Goal: Task Accomplishment & Management: Use online tool/utility

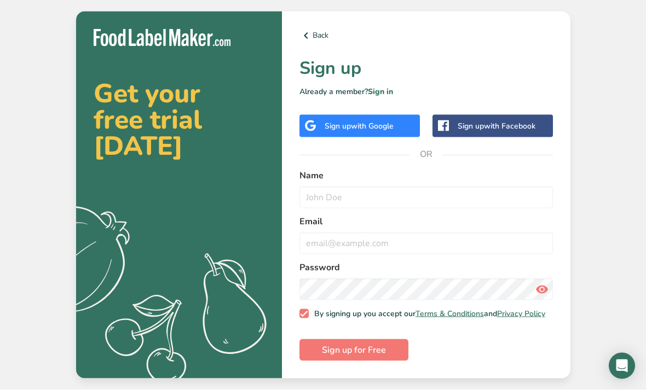
click at [386, 131] on span "with Google" at bounding box center [372, 126] width 43 height 10
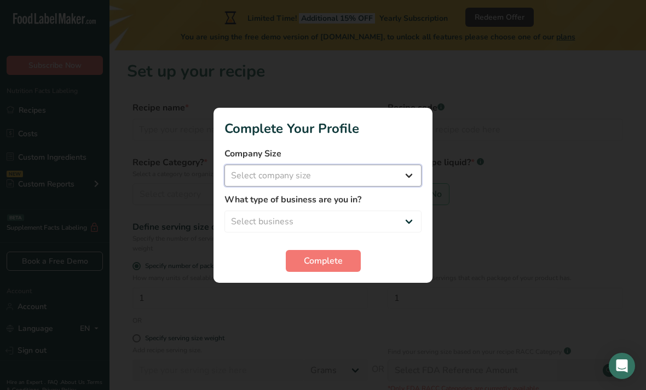
click at [395, 179] on select "Select company size Fewer than 10 Employees 10 to 50 Employees 51 to 500 Employ…" at bounding box center [323, 176] width 197 height 22
click at [369, 166] on select "Fewer than 10 Employees 10 to 50 Employees 51 to 500 Employees Over 500 Employe…" at bounding box center [323, 176] width 197 height 22
click at [347, 206] on label "What type of business are you in?" at bounding box center [323, 199] width 197 height 13
click at [381, 175] on select "Fewer than 10 Employees 10 to 50 Employees 51 to 500 Employees Over 500 Employe…" at bounding box center [323, 176] width 197 height 22
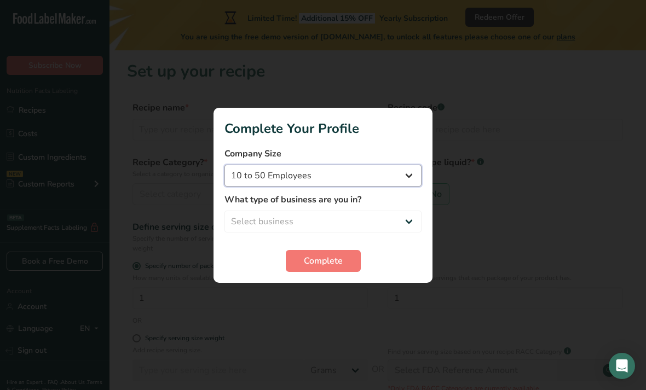
click at [339, 175] on select "Fewer than 10 Employees 10 to 50 Employees 51 to 500 Employees Over 500 Employe…" at bounding box center [323, 176] width 197 height 22
select select "1"
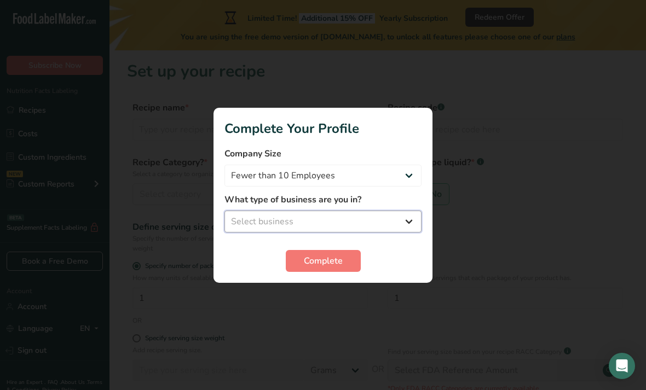
click at [393, 226] on select "Select business Packaged Food Manufacturer Restaurant & Cafe Bakery Meal Plans …" at bounding box center [323, 222] width 197 height 22
select select "3"
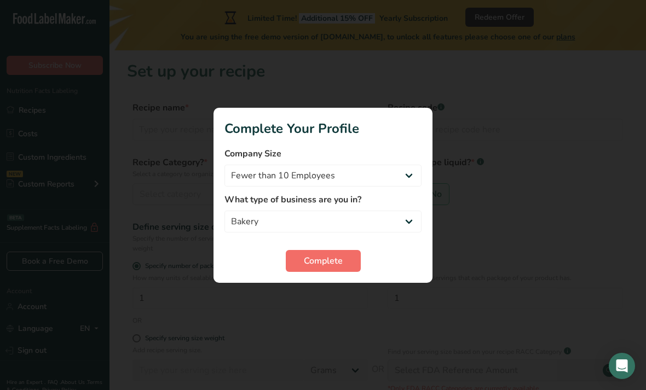
click at [344, 258] on button "Complete" at bounding box center [323, 261] width 75 height 22
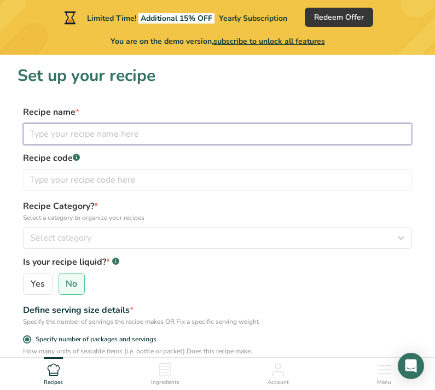
click at [51, 141] on input "text" at bounding box center [217, 134] width 389 height 22
type input "Finance girl"
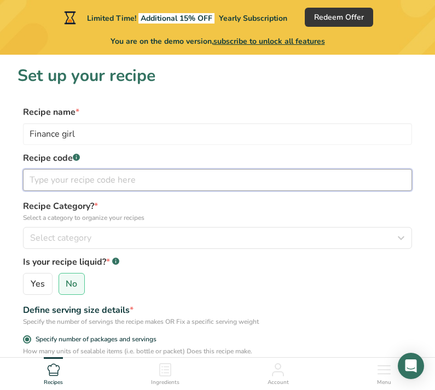
click at [37, 179] on input "text" at bounding box center [217, 180] width 389 height 22
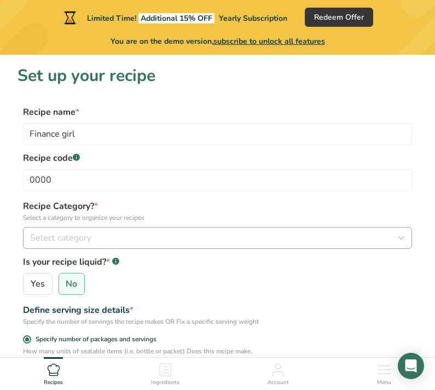
click at [84, 239] on span "Select category" at bounding box center [60, 238] width 61 height 13
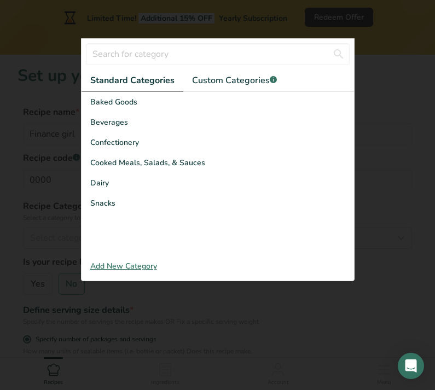
click at [398, 243] on div at bounding box center [217, 195] width 435 height 390
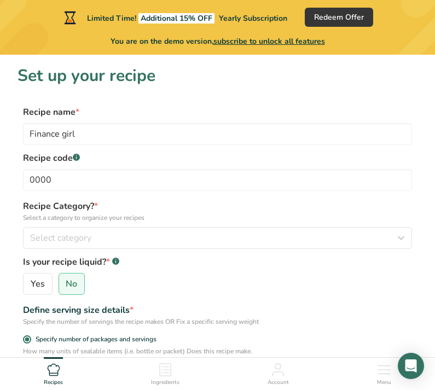
click at [101, 206] on label "Recipe Category? * Select a category to organize your recipes" at bounding box center [217, 211] width 389 height 23
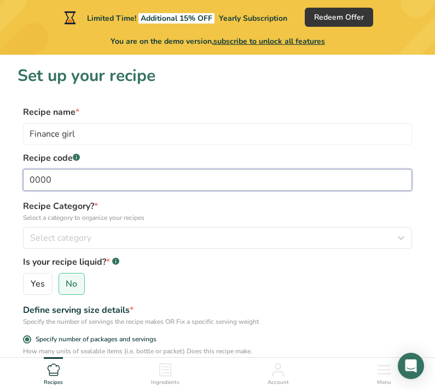
click at [311, 188] on input "0000" at bounding box center [217, 180] width 389 height 22
type input "0"
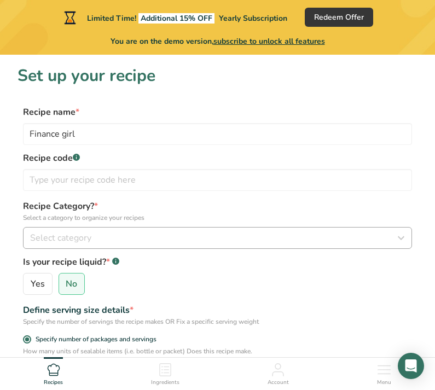
click at [60, 229] on button "Select category" at bounding box center [217, 238] width 389 height 22
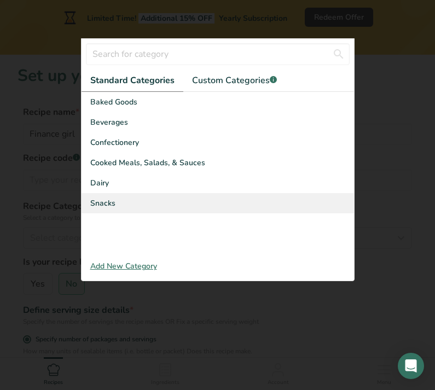
click at [124, 211] on div "Snacks" at bounding box center [218, 203] width 273 height 20
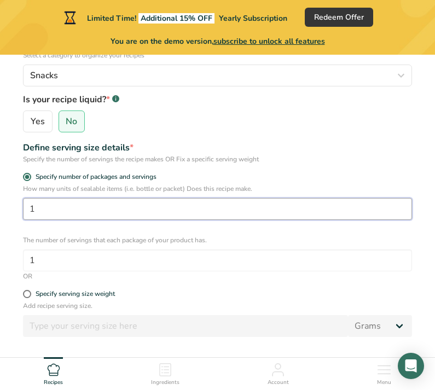
click at [352, 211] on input "1" at bounding box center [217, 209] width 389 height 22
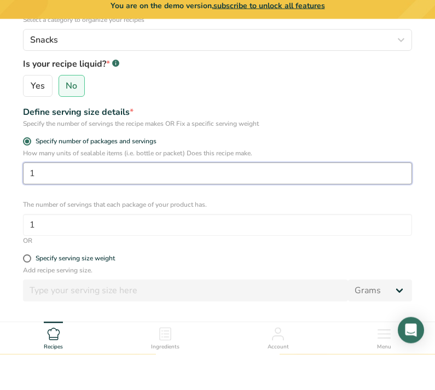
scroll to position [198, 0]
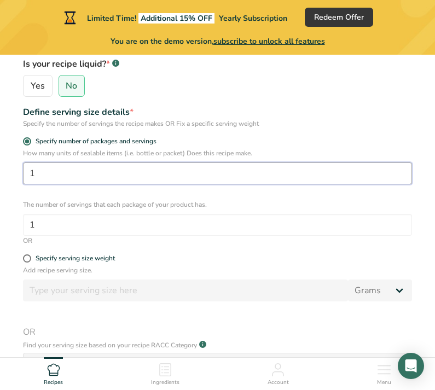
click at [248, 169] on input "1" at bounding box center [217, 174] width 389 height 22
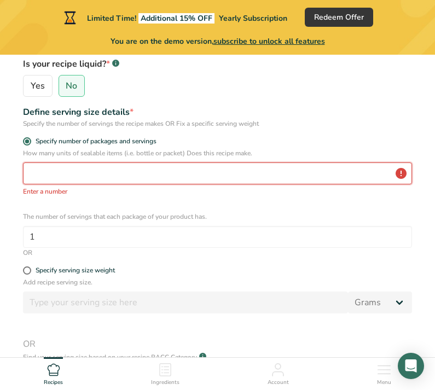
type input "1"
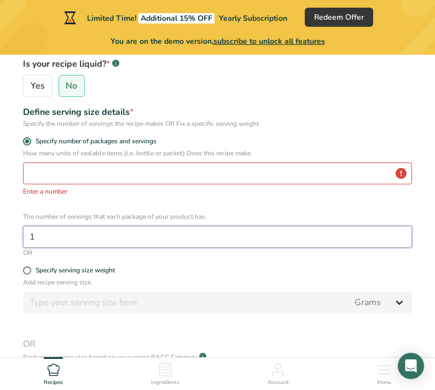
click at [86, 246] on input "1" at bounding box center [217, 237] width 389 height 22
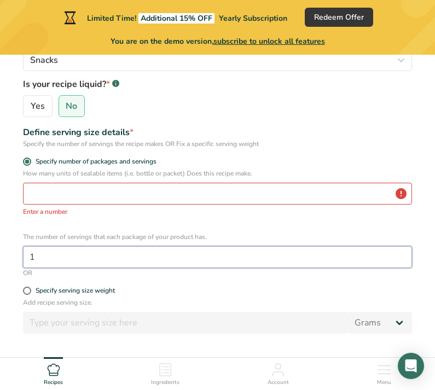
scroll to position [176, 0]
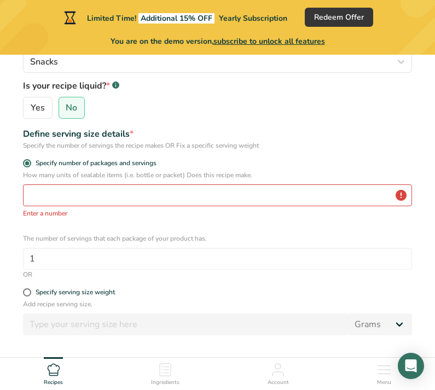
click at [333, 212] on p "Enter a number" at bounding box center [217, 214] width 389 height 10
click at [287, 204] on input "number" at bounding box center [217, 196] width 389 height 22
click at [291, 207] on div "How many units of sealable items (i.e. bottle or packet) Does this recipe make.…" at bounding box center [217, 194] width 389 height 48
click at [50, 200] on input "number" at bounding box center [217, 196] width 389 height 22
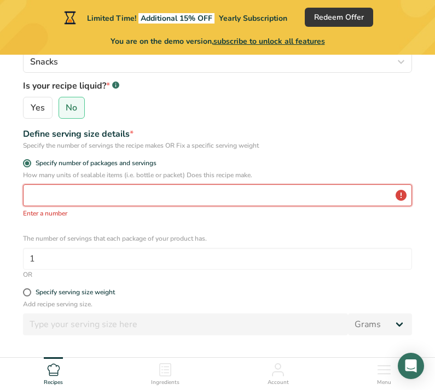
click at [56, 189] on input "number" at bounding box center [217, 196] width 389 height 22
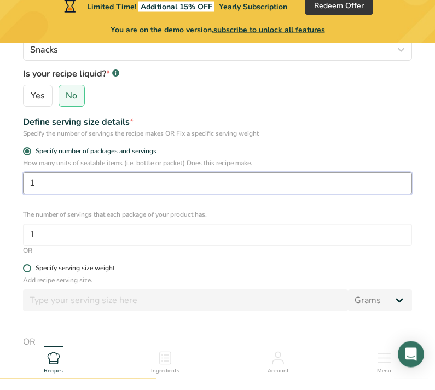
type input "1"
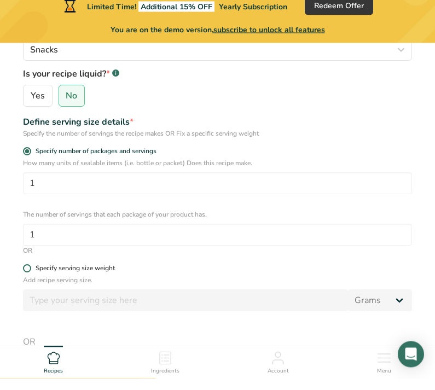
click at [25, 277] on span at bounding box center [27, 281] width 8 height 8
click at [25, 277] on input "Specify serving size weight" at bounding box center [26, 280] width 7 height 7
radio input "true"
radio input "false"
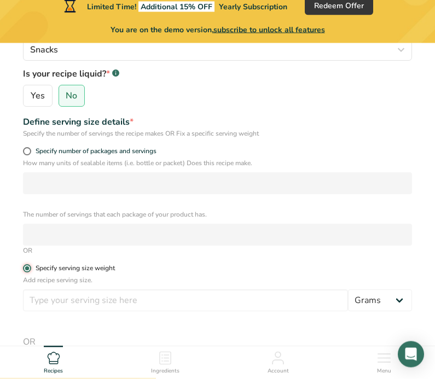
scroll to position [188, 0]
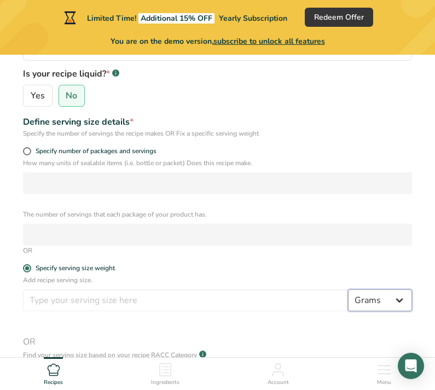
click at [385, 311] on select "Grams kg mg mcg lb oz l mL fl oz tbsp tsp cup qt gallon" at bounding box center [380, 301] width 64 height 22
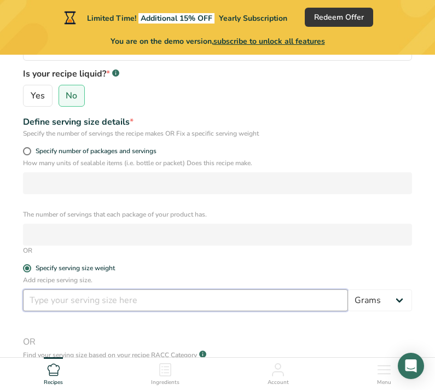
click at [49, 306] on input "number" at bounding box center [185, 301] width 325 height 22
type input "1"
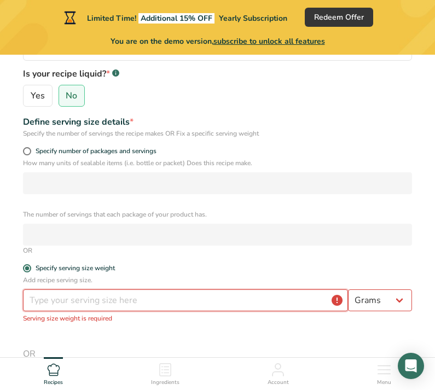
type input "1"
click at [34, 155] on span "Specify number of packages and servings" at bounding box center [93, 151] width 125 height 8
click at [30, 155] on input "Specify number of packages and servings" at bounding box center [26, 151] width 7 height 7
radio input "true"
radio input "false"
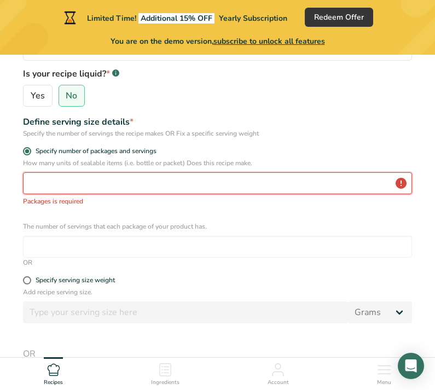
click at [145, 185] on input "number" at bounding box center [217, 184] width 389 height 22
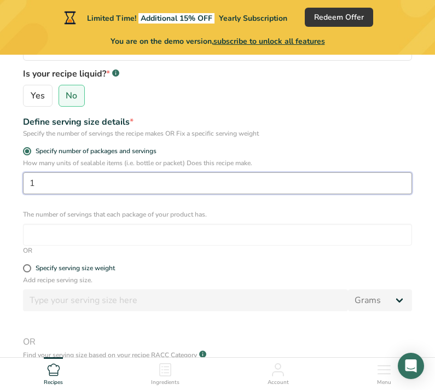
type input "1"
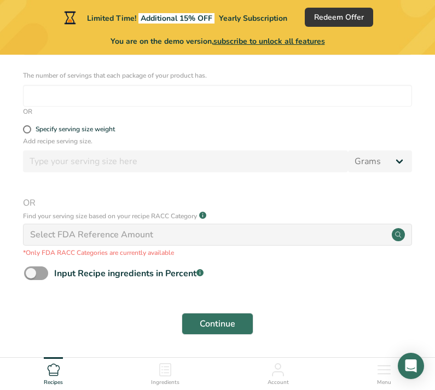
scroll to position [327, 0]
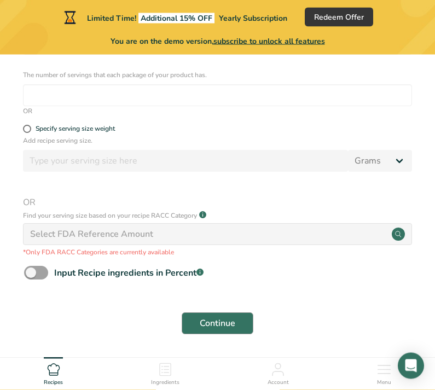
click at [237, 326] on button "Continue" at bounding box center [218, 324] width 72 height 22
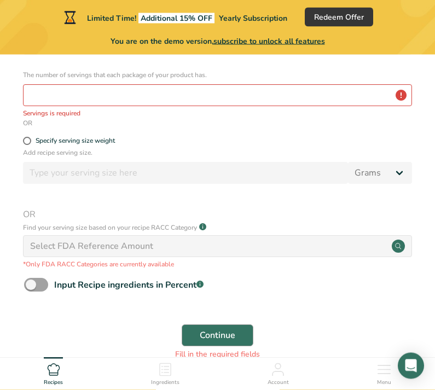
scroll to position [328, 0]
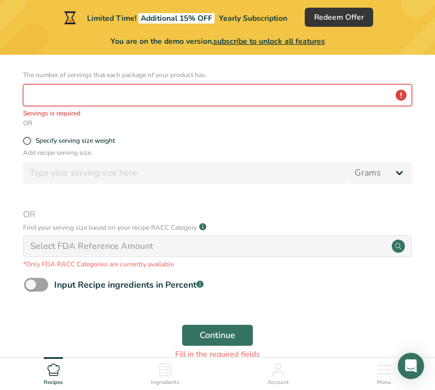
click at [315, 90] on input "number" at bounding box center [217, 95] width 389 height 22
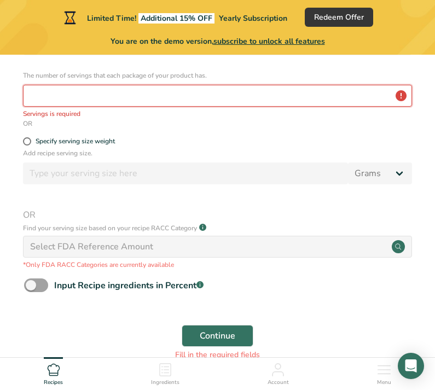
type input "1"
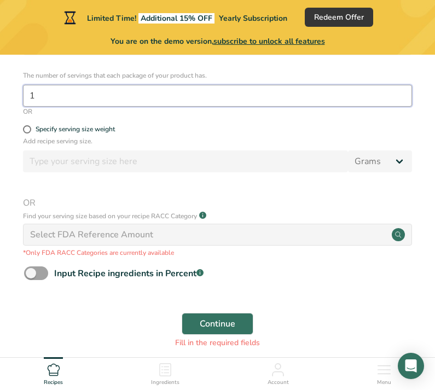
click at [138, 98] on input "1" at bounding box center [217, 96] width 389 height 22
paste input "number"
type input "1"
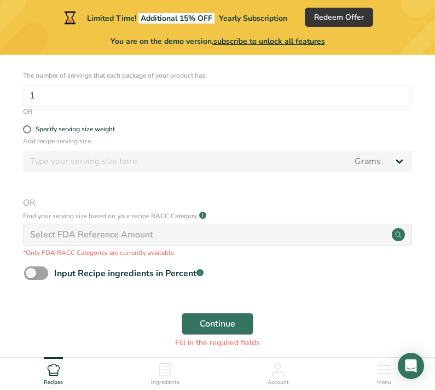
click at [232, 323] on span "Continue" at bounding box center [218, 324] width 36 height 13
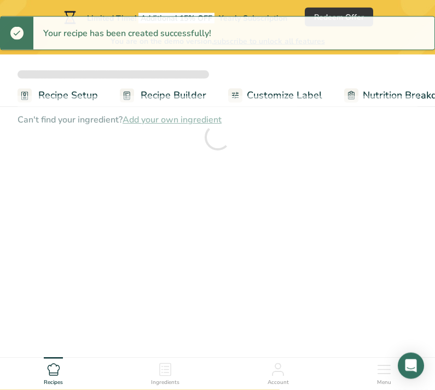
scroll to position [1, 0]
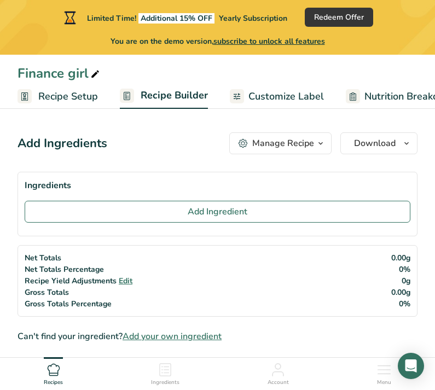
click at [300, 92] on span "Customize Label" at bounding box center [287, 96] width 76 height 15
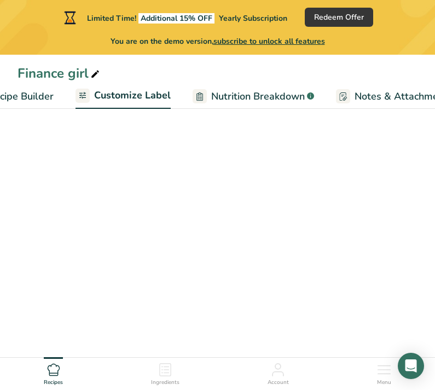
scroll to position [0, 213]
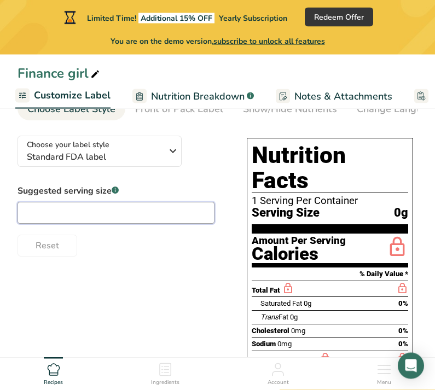
click at [37, 206] on input "text" at bounding box center [116, 214] width 197 height 22
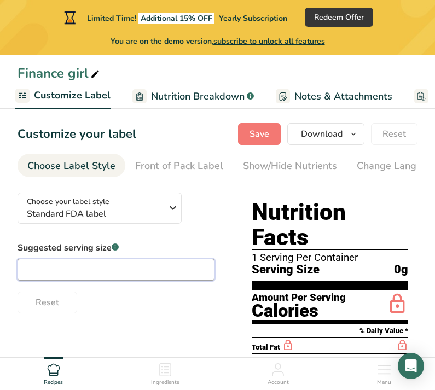
scroll to position [0, 0]
